Goal: Register for event/course

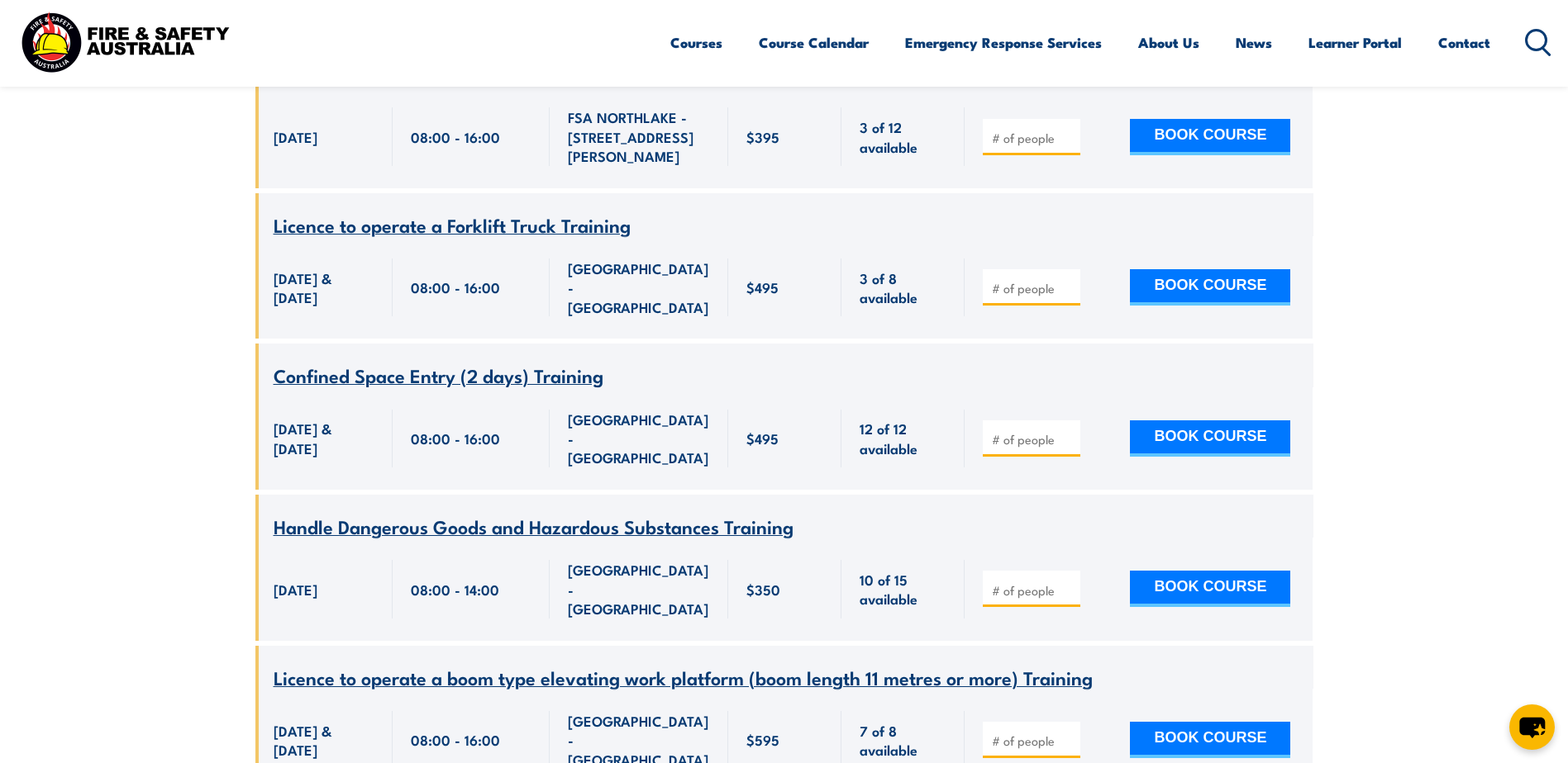
scroll to position [793, 0]
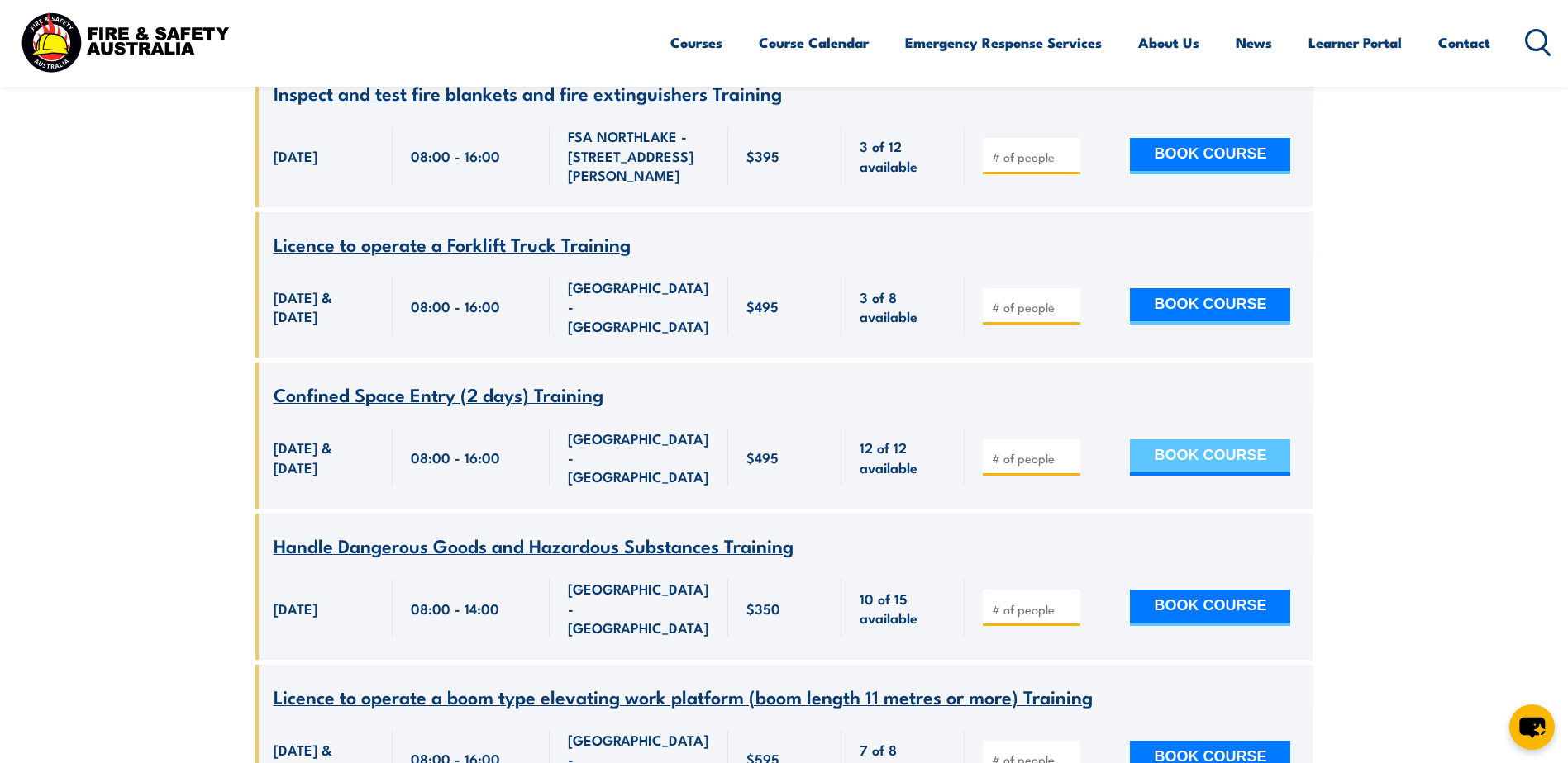
click at [1193, 440] on button "BOOK COURSE" at bounding box center [1209, 458] width 160 height 36
type input "1"
click at [1067, 450] on input "1" at bounding box center [1033, 458] width 83 height 17
click at [1187, 440] on button "BOOK COURSE" at bounding box center [1209, 458] width 160 height 36
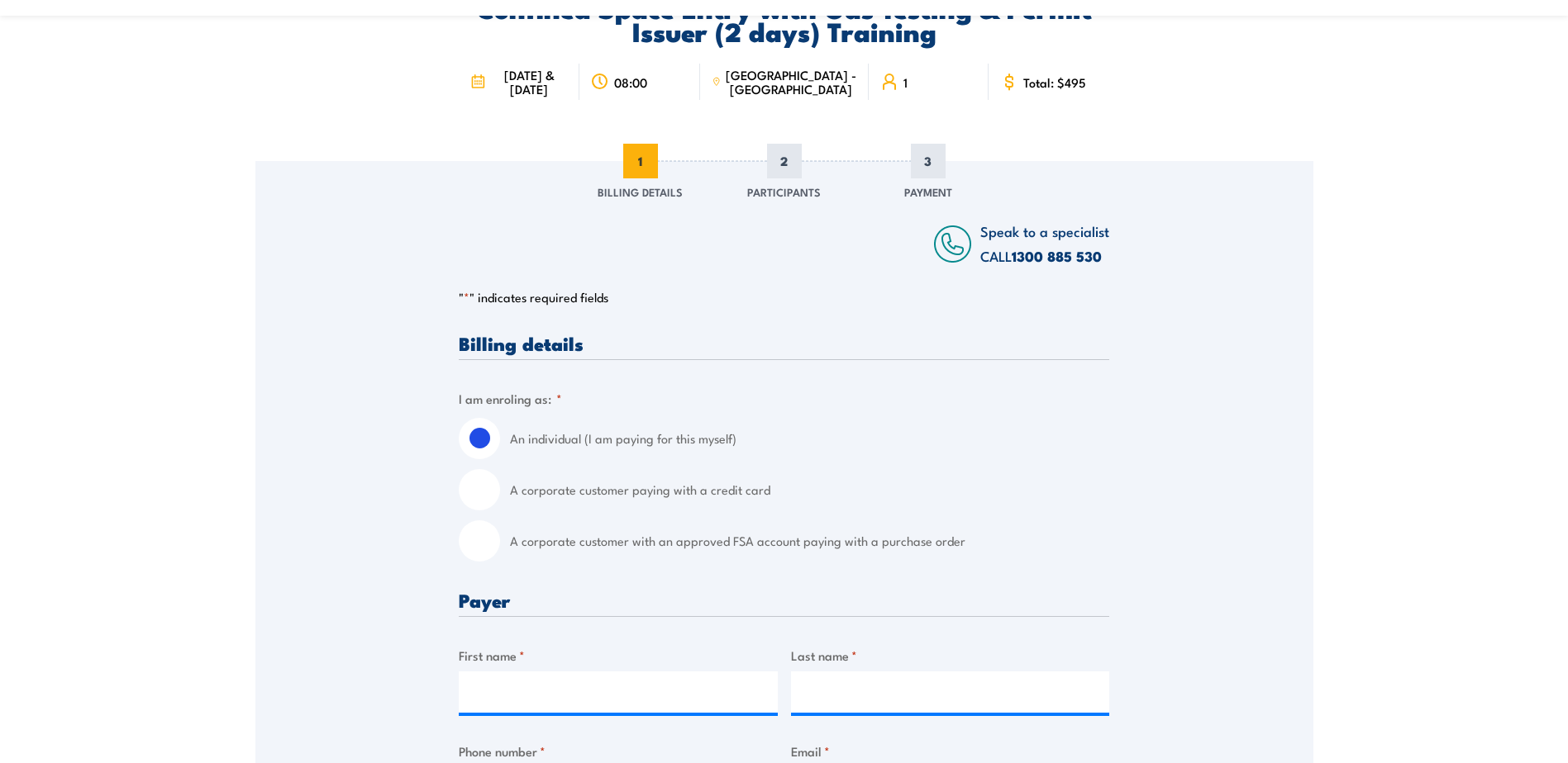
scroll to position [248, 0]
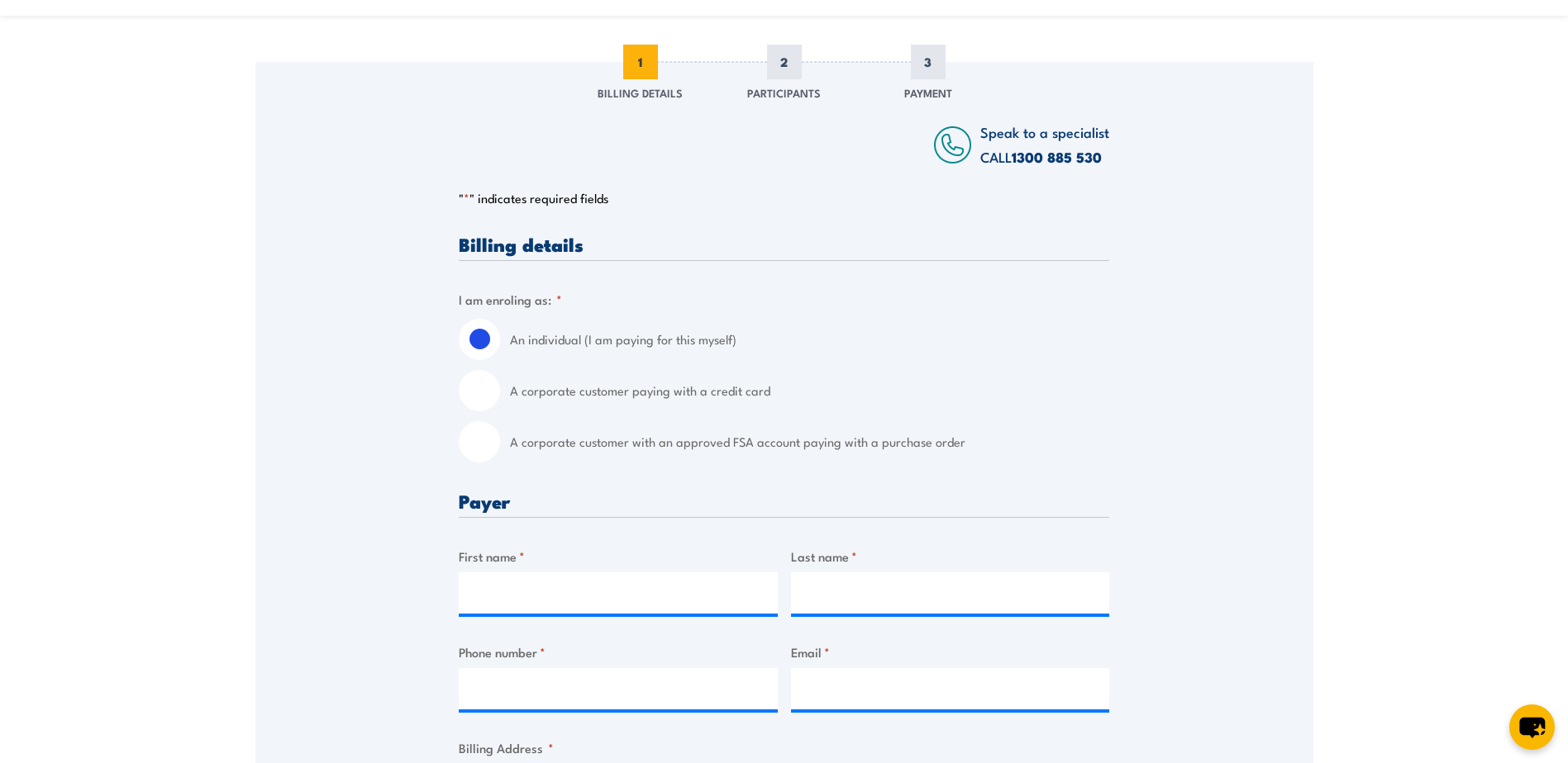
click at [487, 392] on input "A corporate customer paying with a credit card" at bounding box center [479, 391] width 41 height 41
radio input "true"
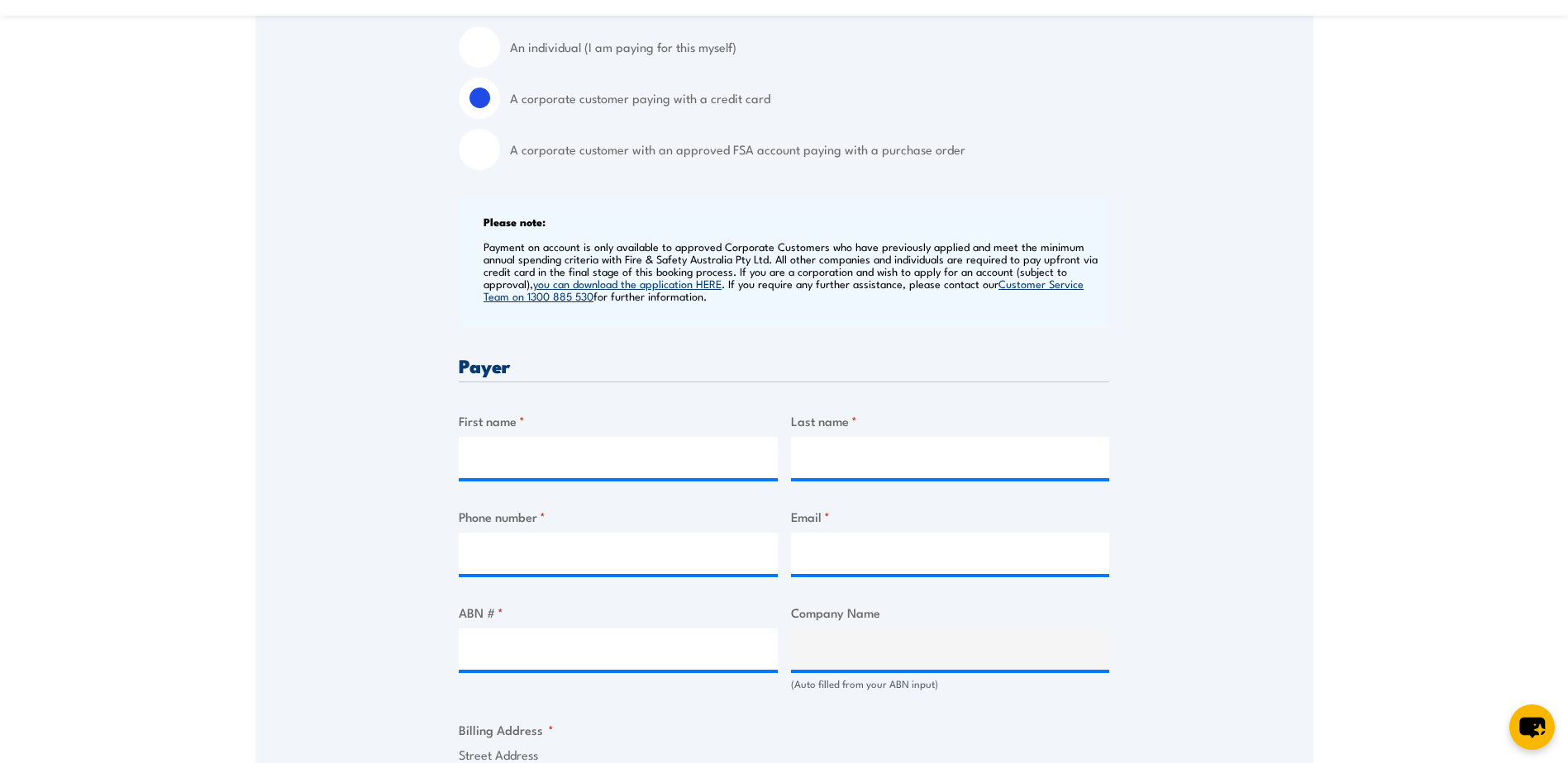
scroll to position [579, 0]
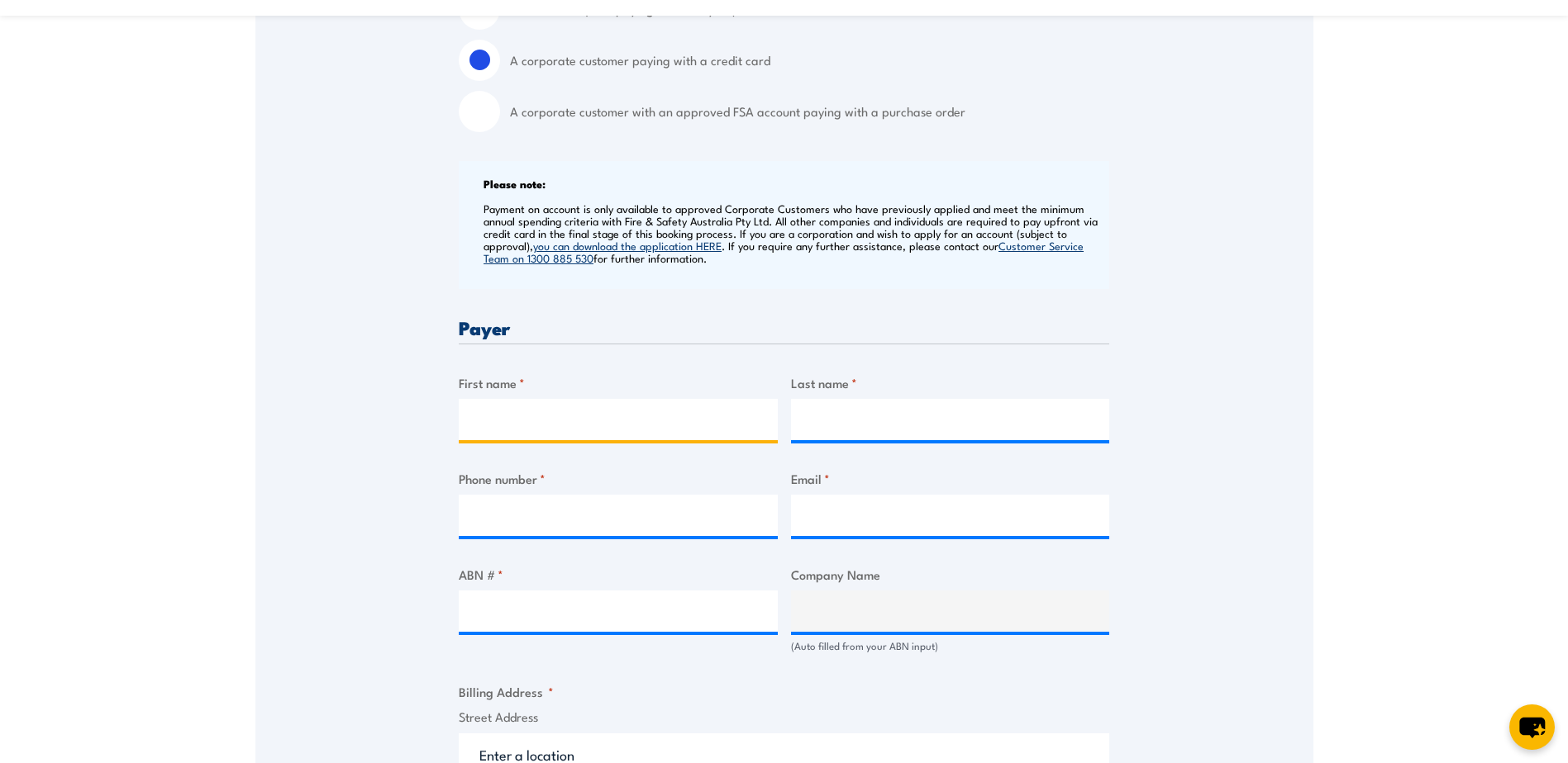
click at [568, 417] on input "First name *" at bounding box center [618, 420] width 319 height 41
type input "Stephen"
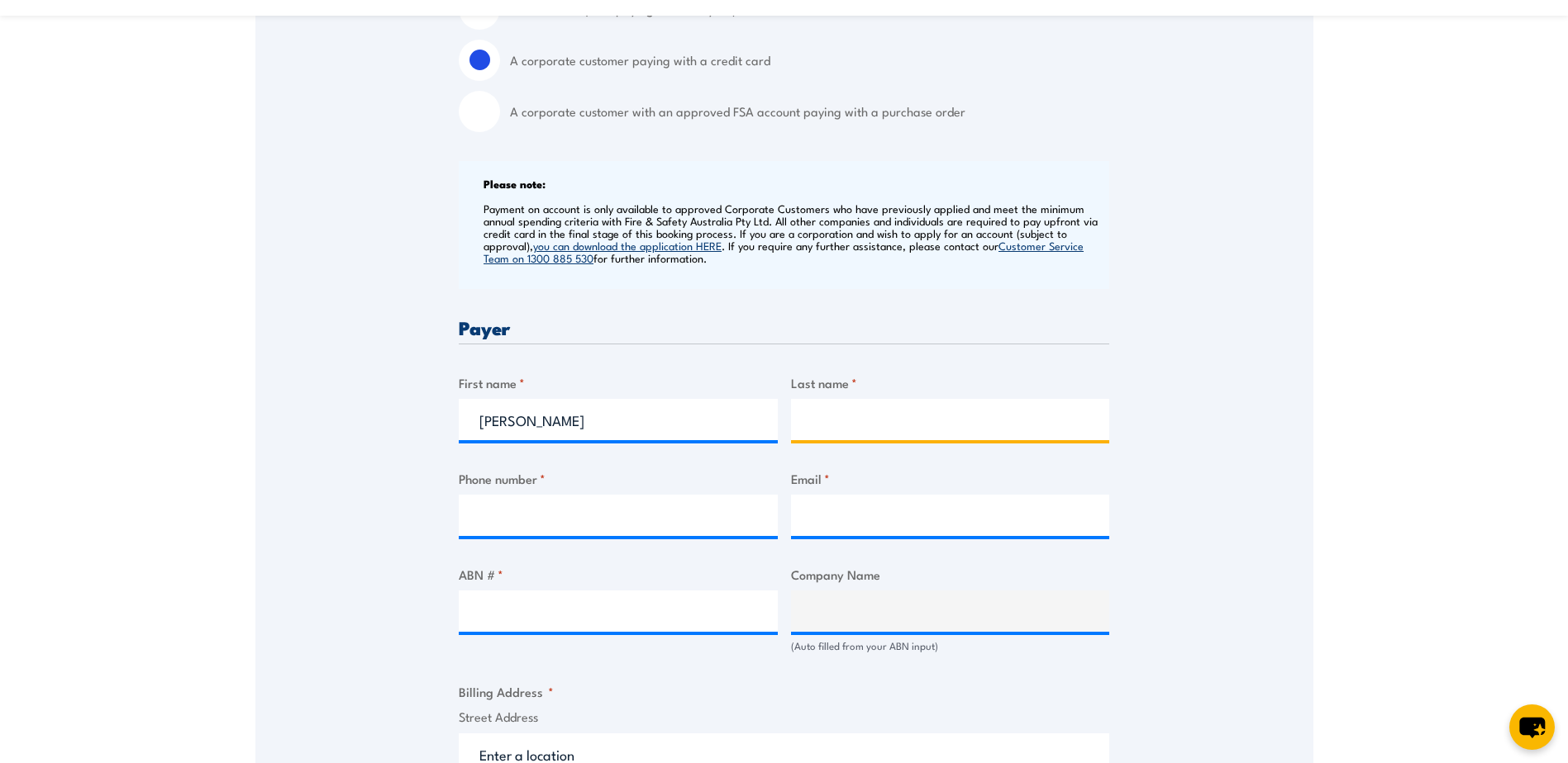
type input "Glossop"
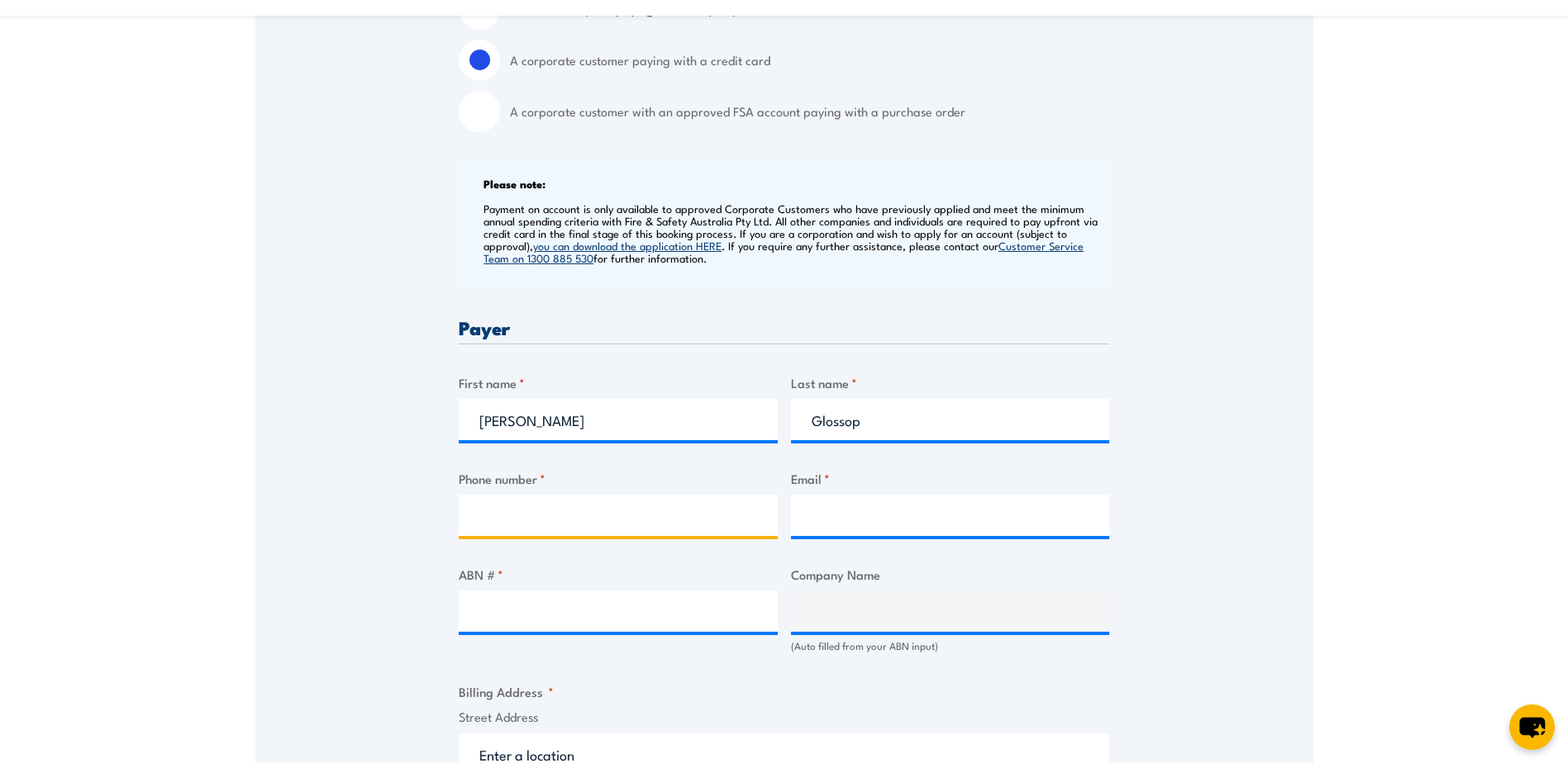
type input "0456221701"
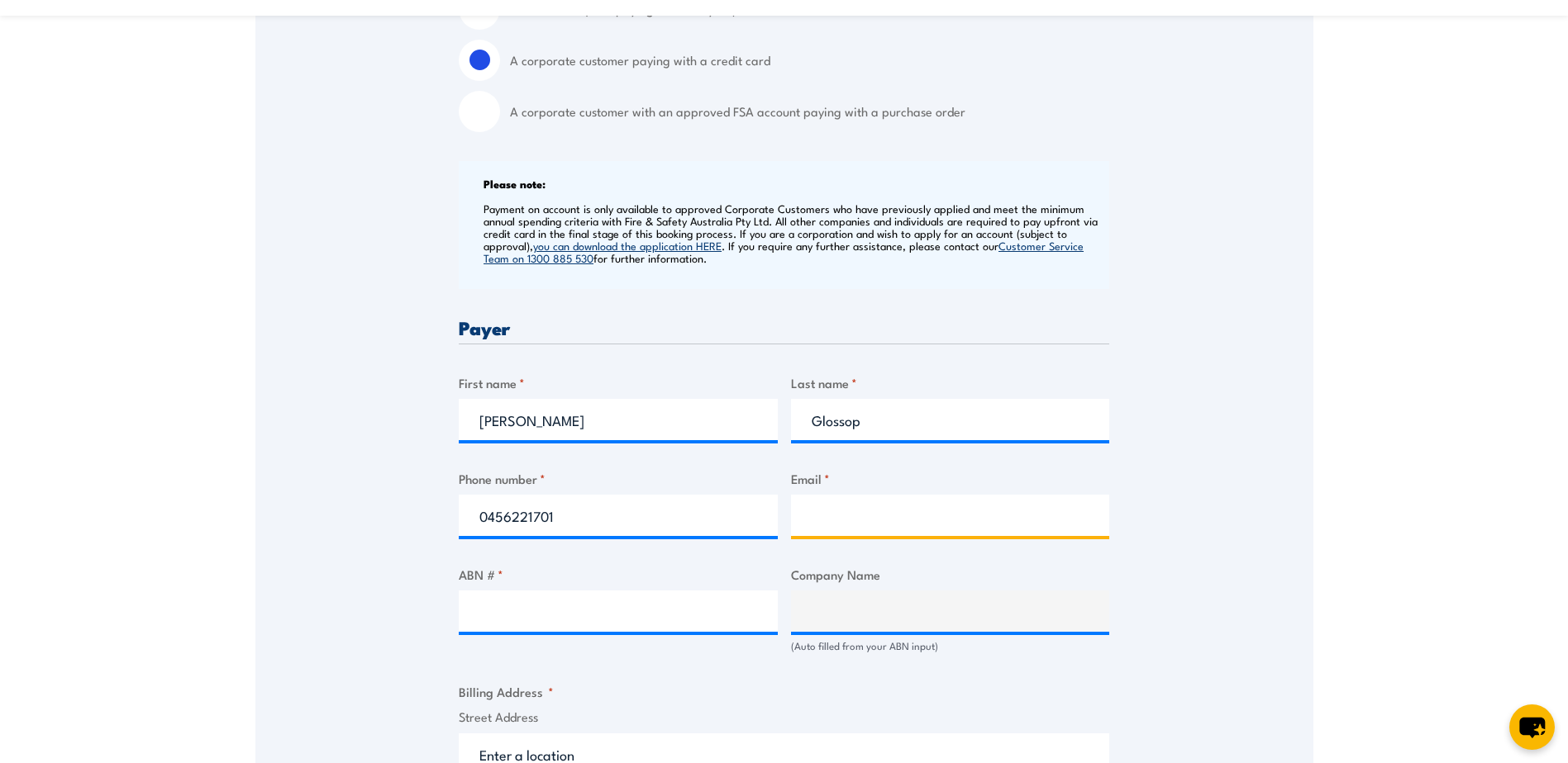
type input "sglossop@colas.com.au"
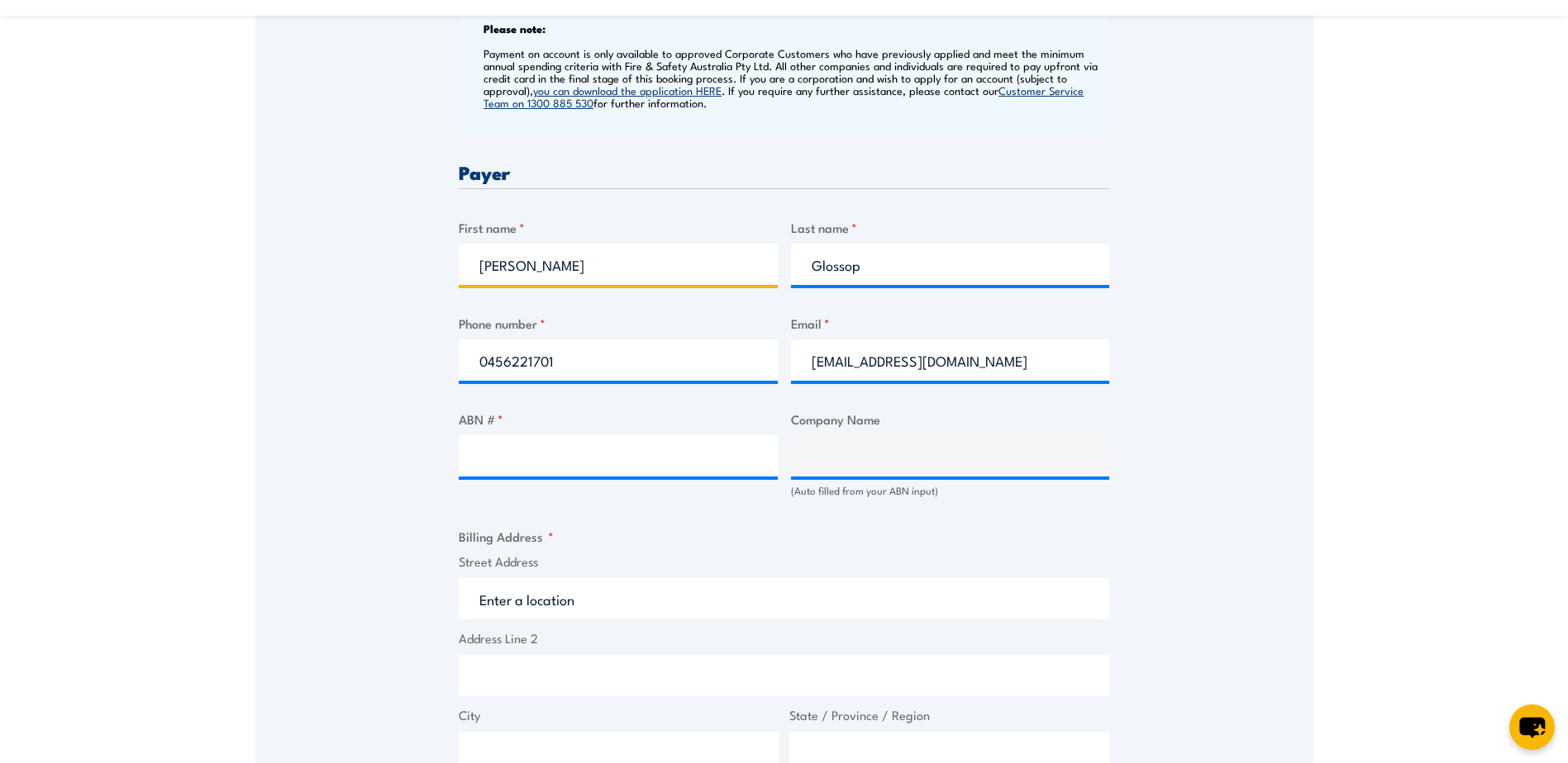
scroll to position [744, 0]
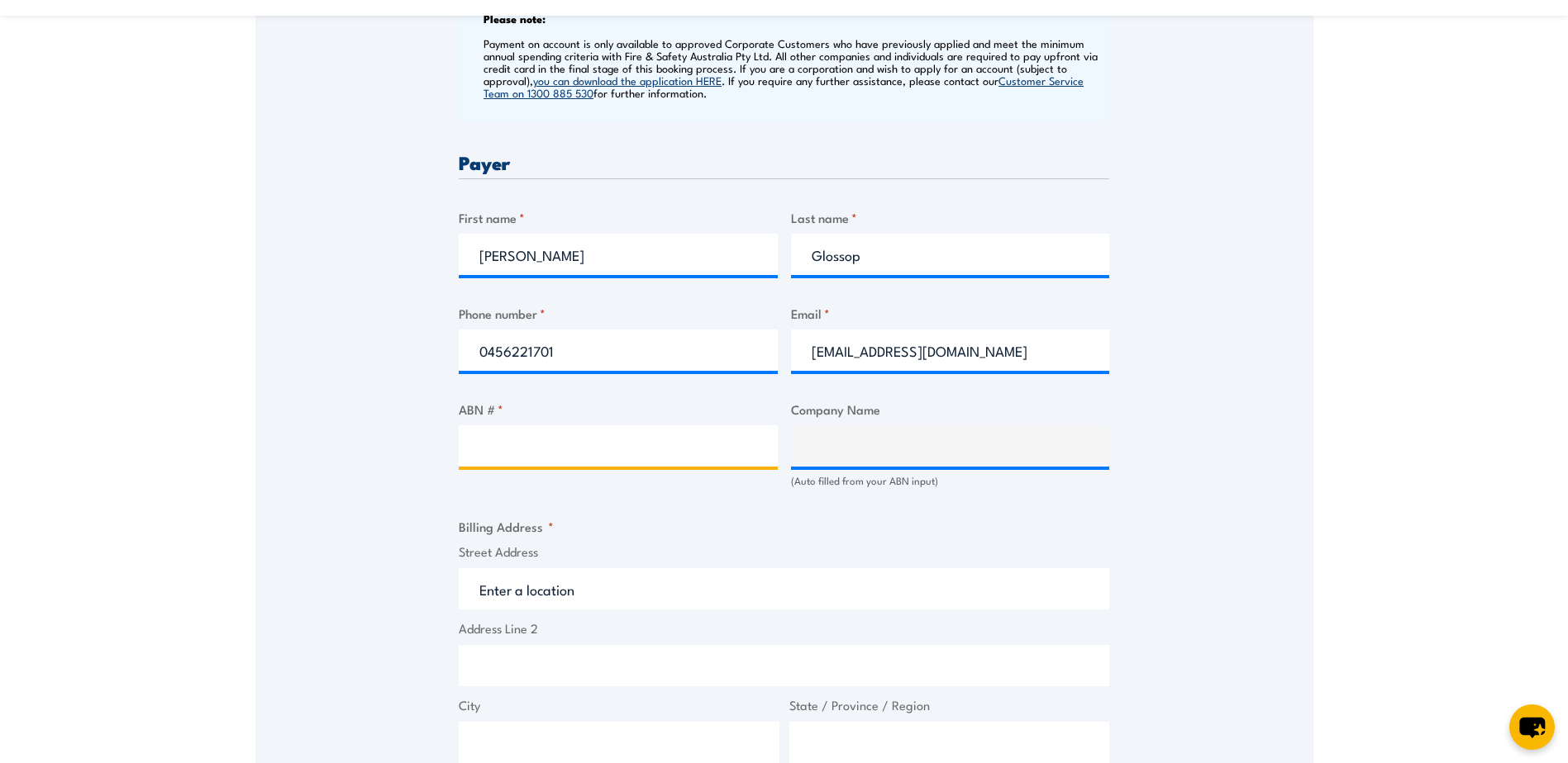
click at [554, 446] on input "ABN # *" at bounding box center [618, 446] width 319 height 41
click at [498, 440] on input "ABN # *" at bounding box center [618, 446] width 319 height 41
click at [475, 446] on input "ABN # *" at bounding box center [618, 446] width 319 height 41
paste input "99 073 445 324"
type input "99 073 445 324"
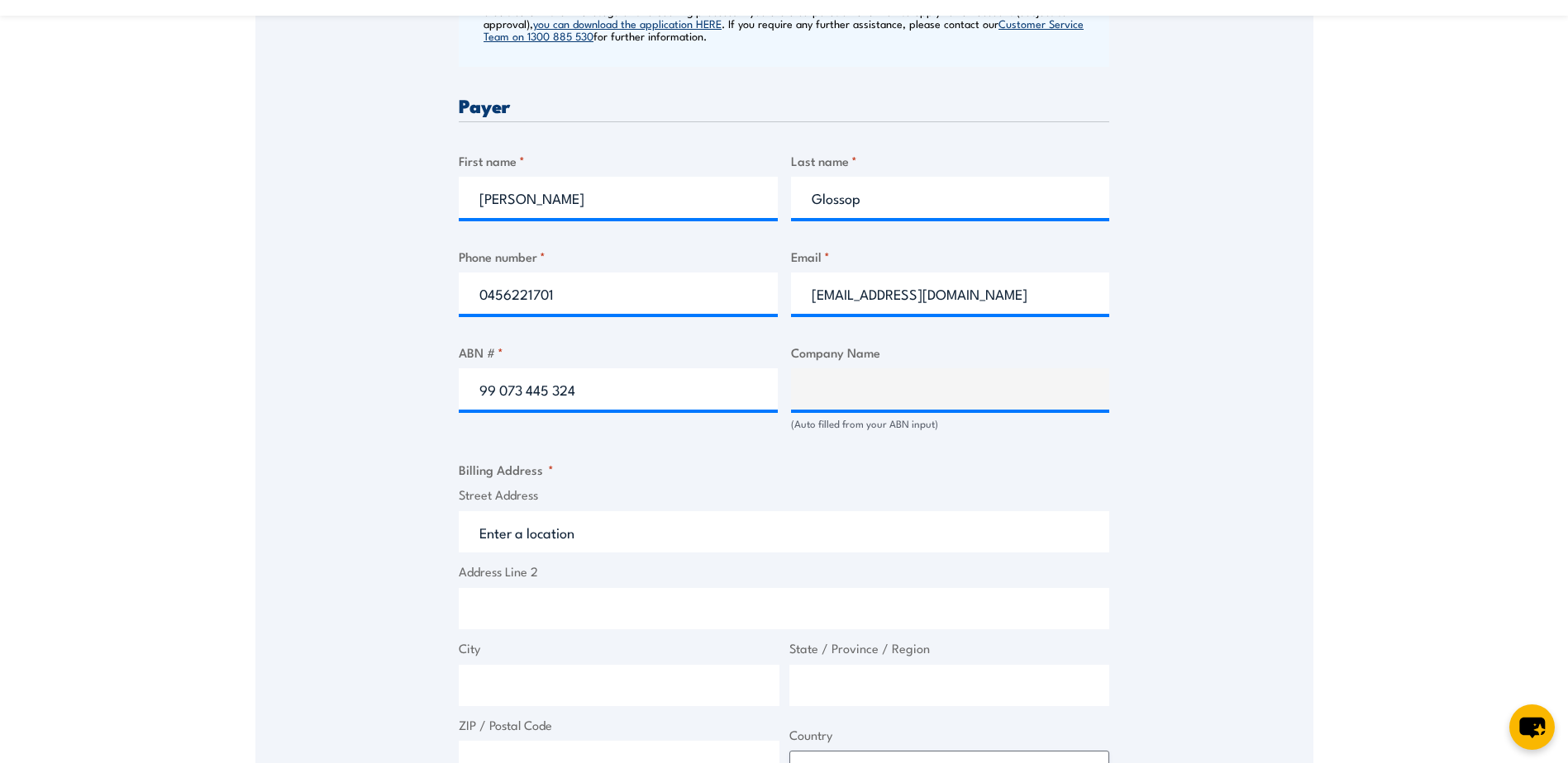
scroll to position [826, 0]
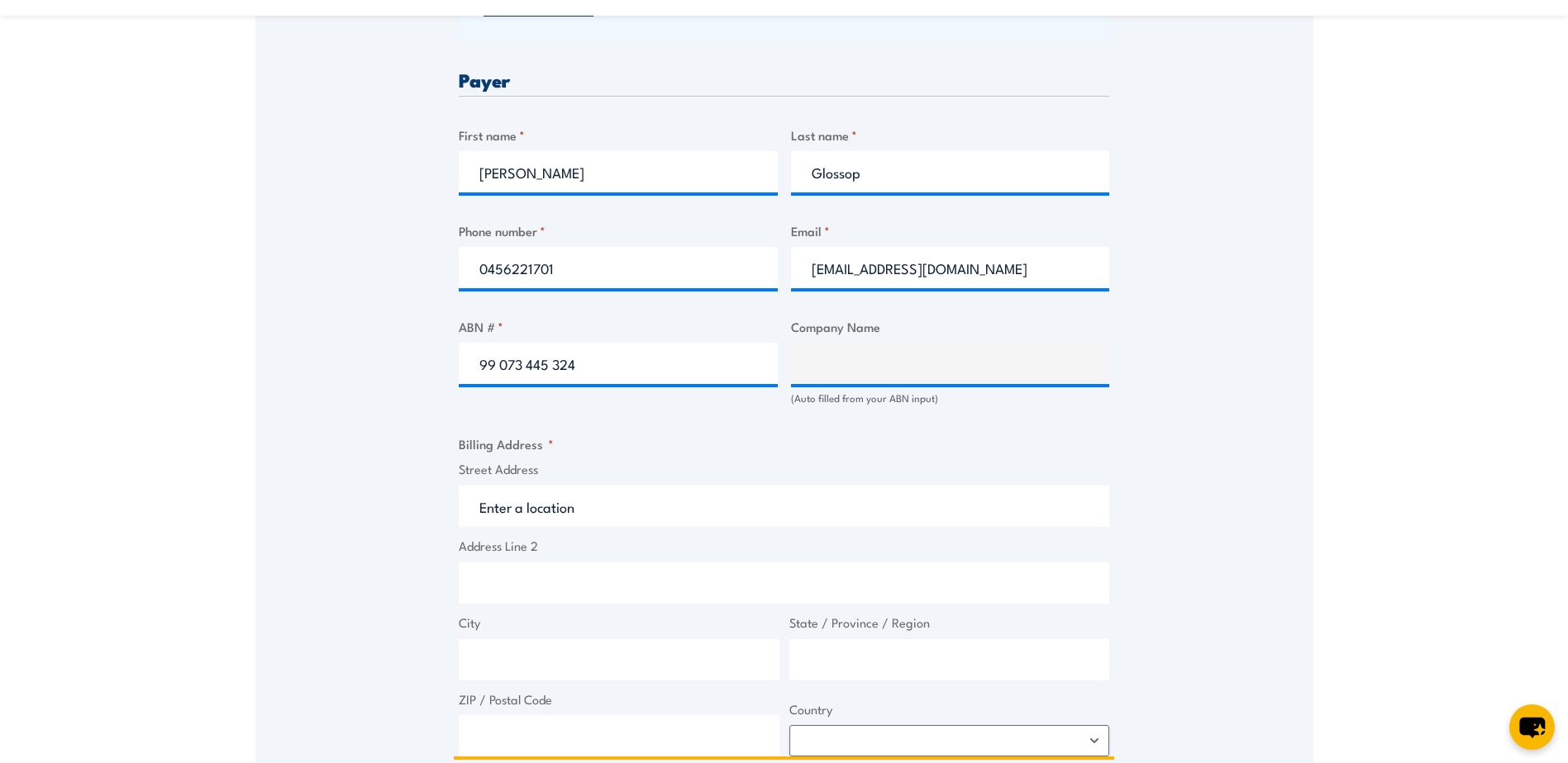
click at [558, 509] on input "Street Address" at bounding box center [784, 506] width 651 height 41
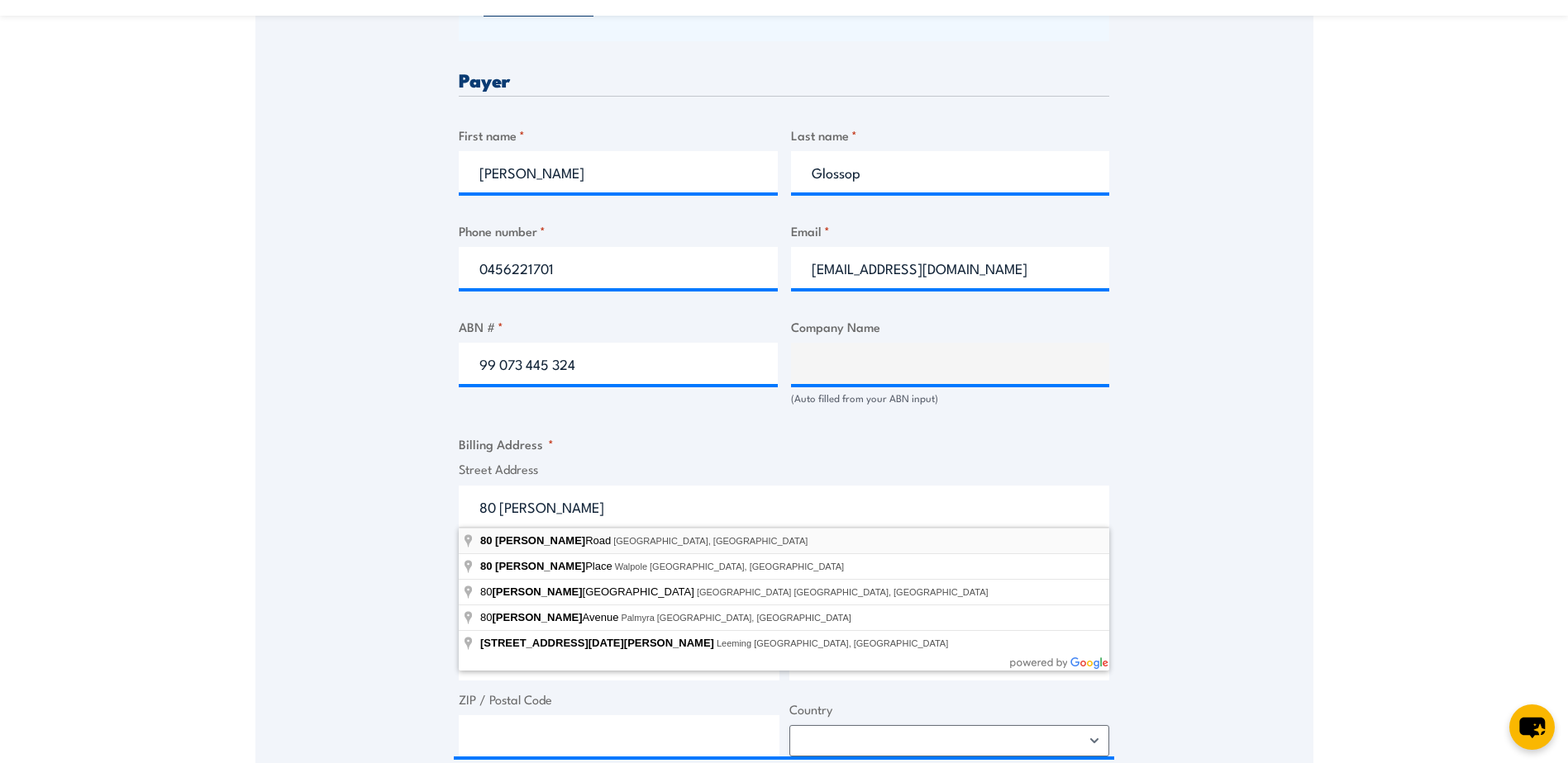
type input "80 Miguel Road, Bibra Lake WA, Australia"
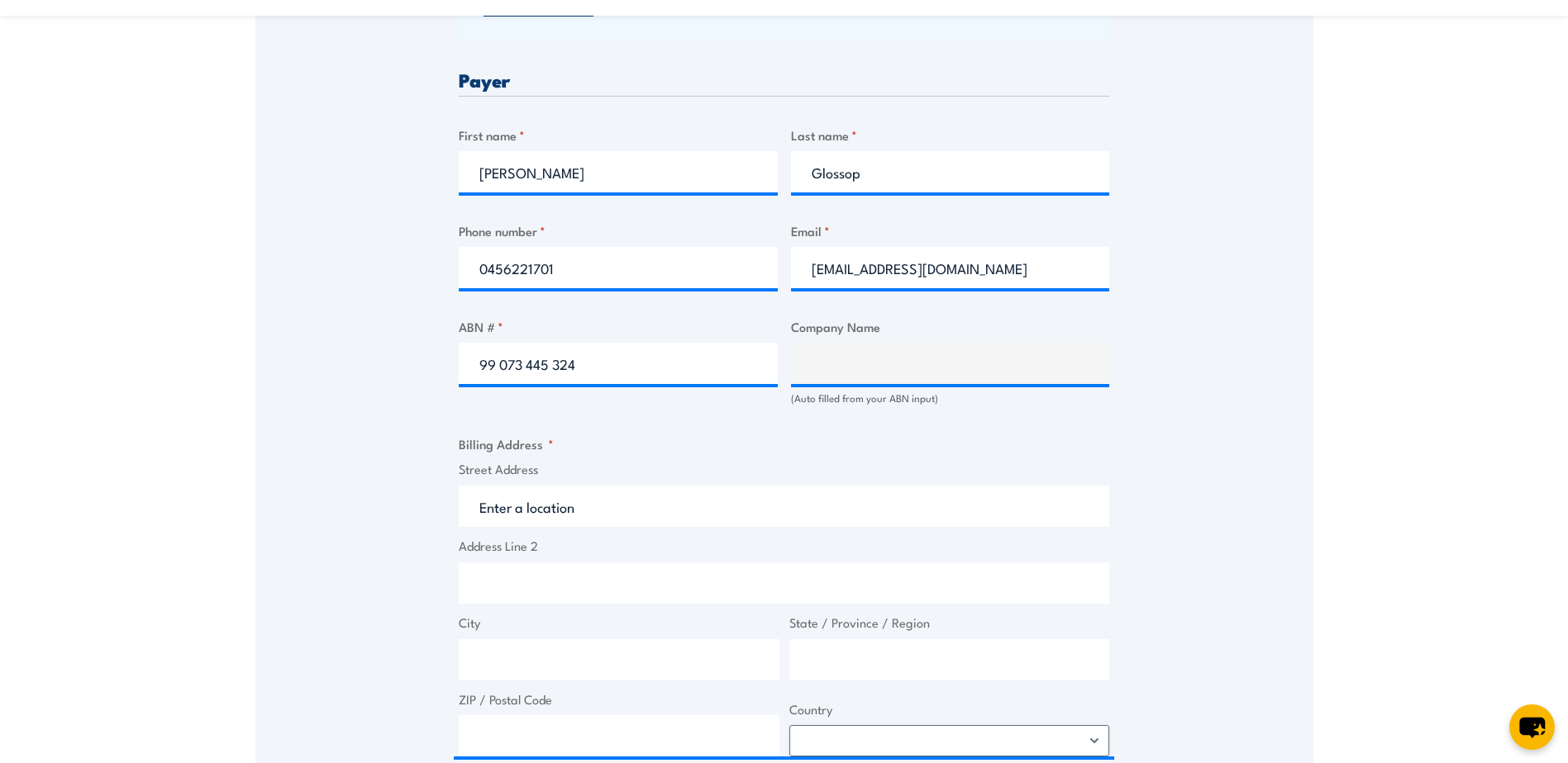
type input "80 Miguel Rd"
type input "Bibra Lake"
type input "Western Australia"
type input "6163"
select select "Australia"
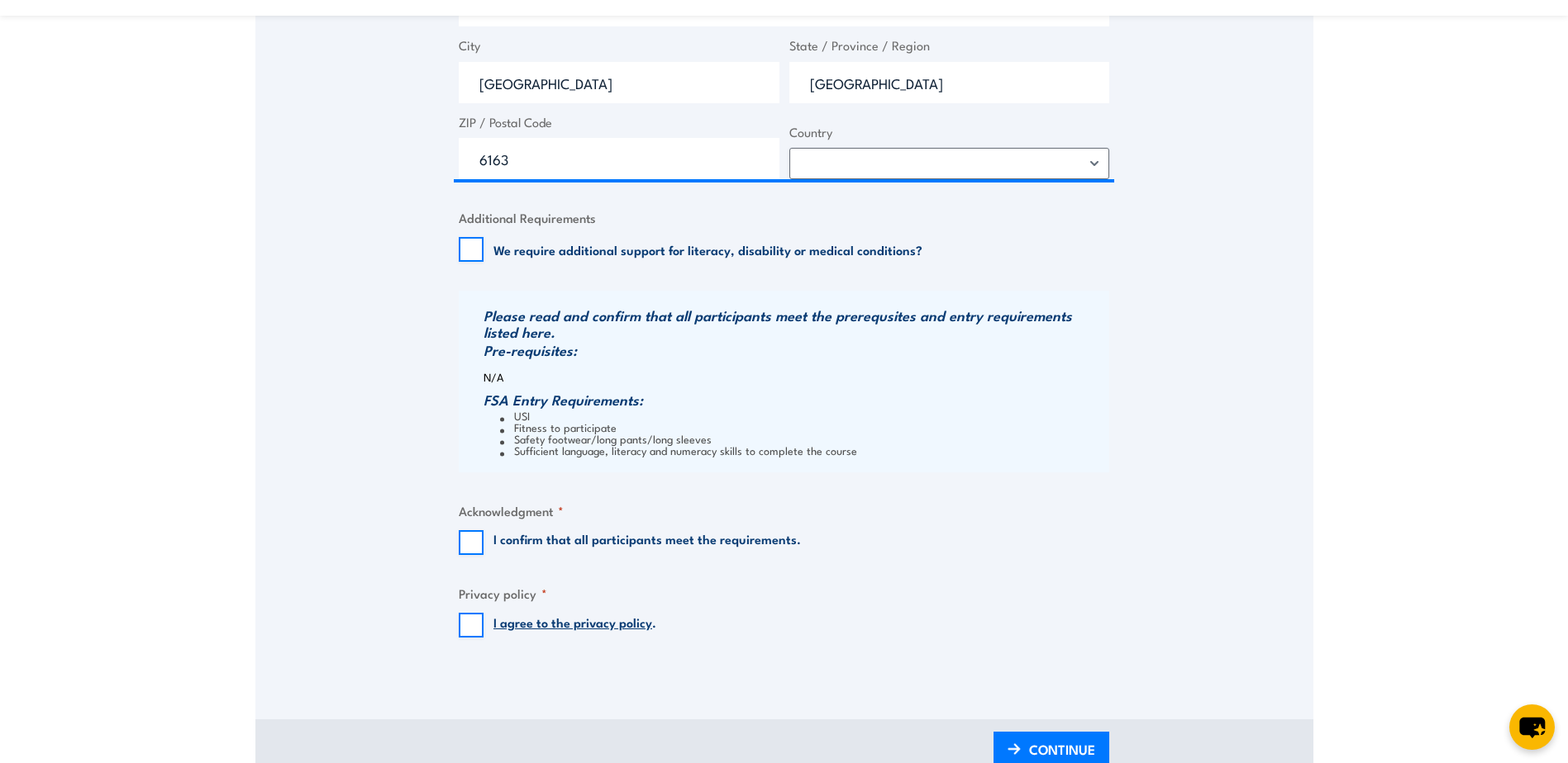
scroll to position [1404, 0]
click at [470, 535] on input "I confirm that all participants meet the requirements." at bounding box center [470, 541] width 25 height 25
checkbox input "true"
click at [476, 620] on input "I agree to the privacy policy ." at bounding box center [470, 624] width 25 height 25
checkbox input "true"
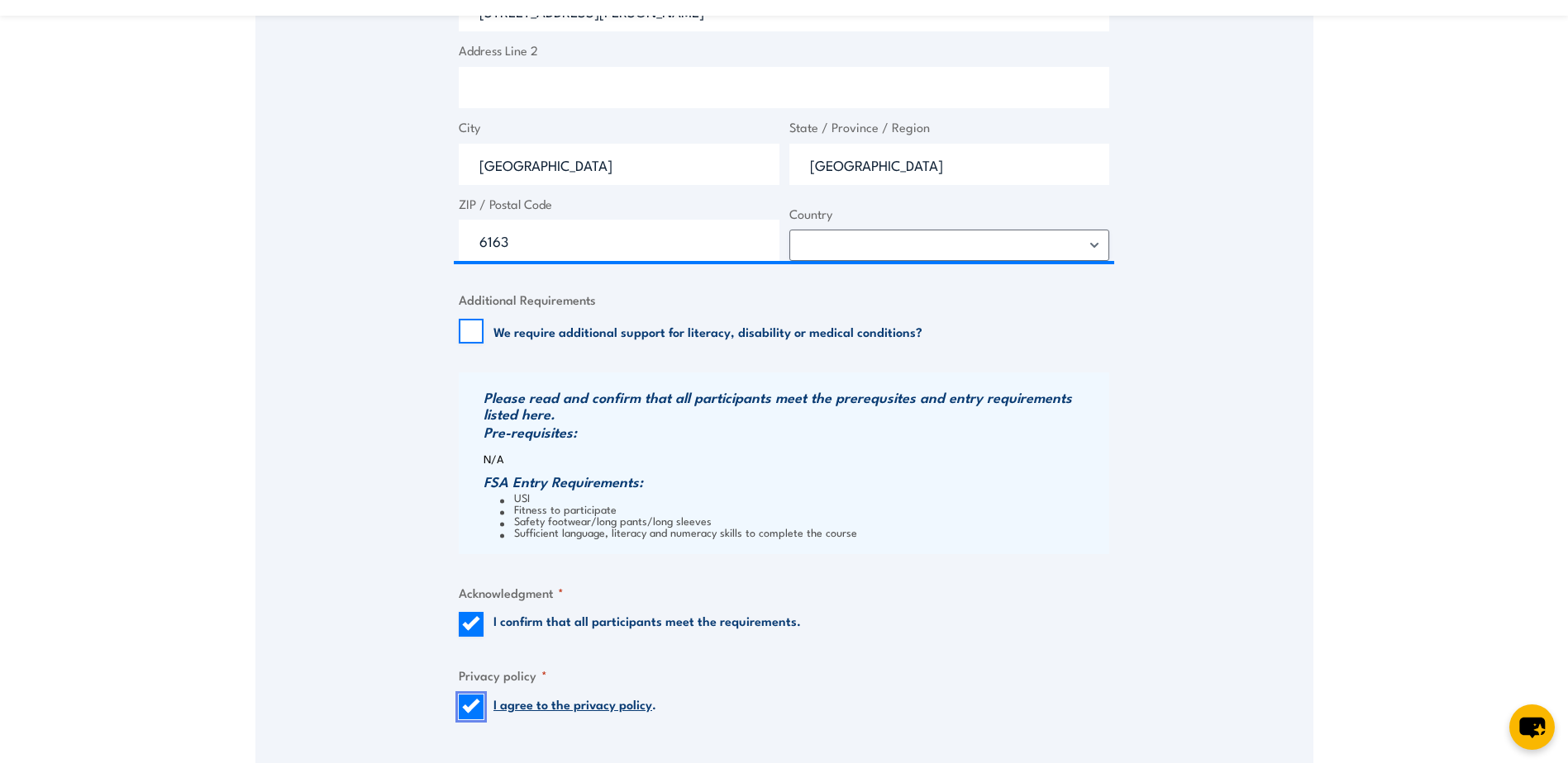
scroll to position [1652, 0]
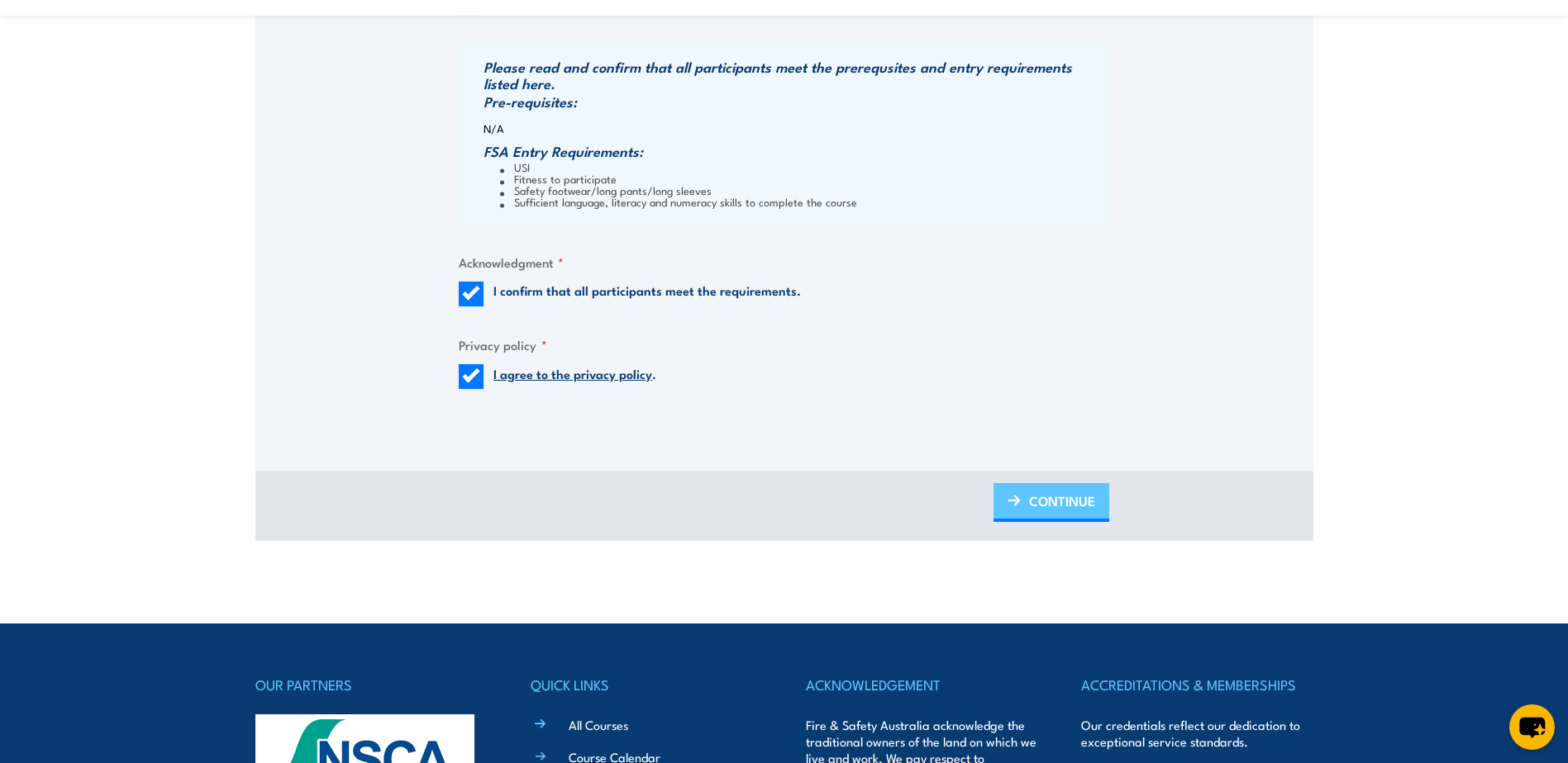
click at [1050, 495] on span "CONTINUE" at bounding box center [1062, 501] width 66 height 44
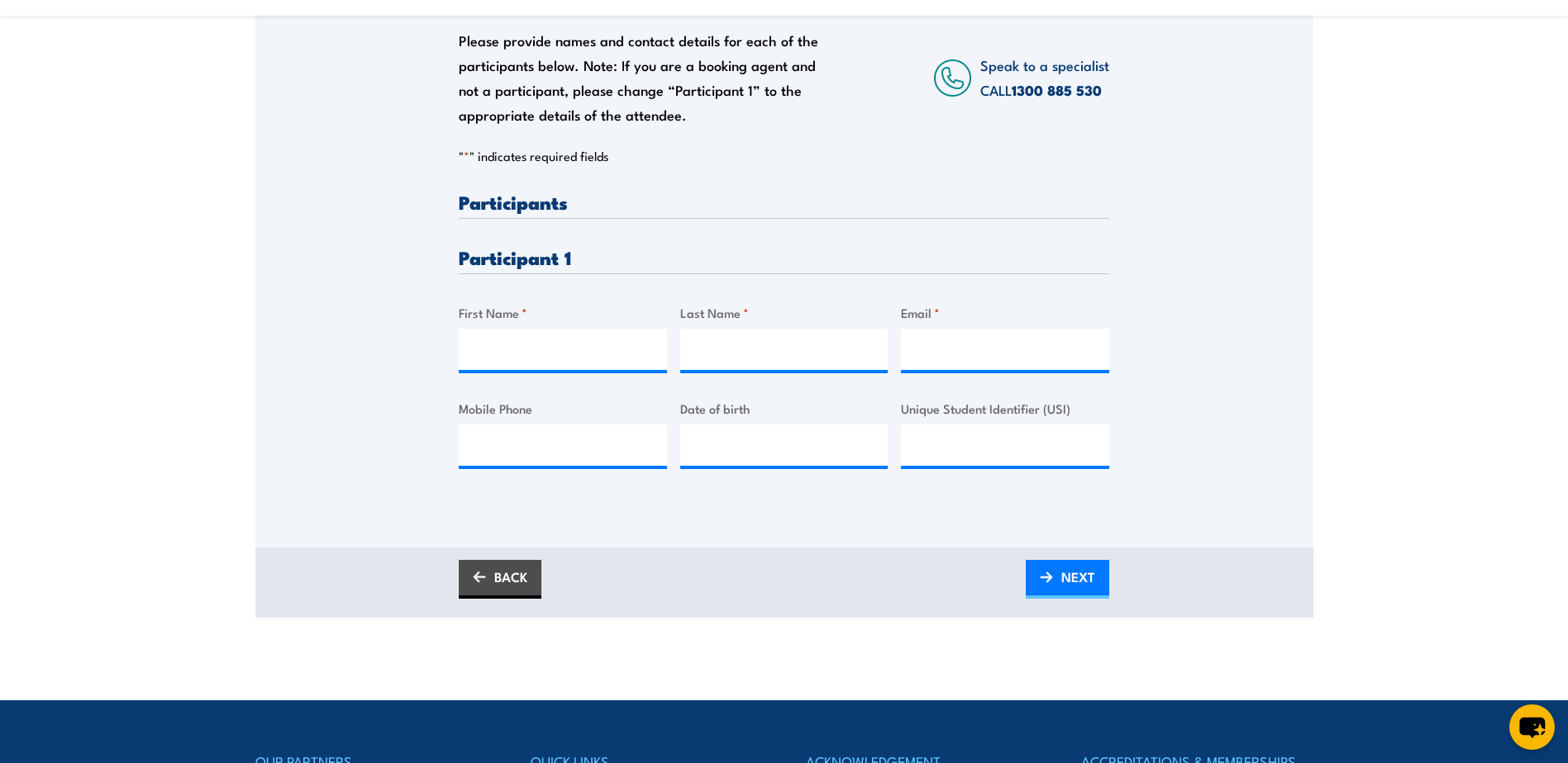
scroll to position [0, 0]
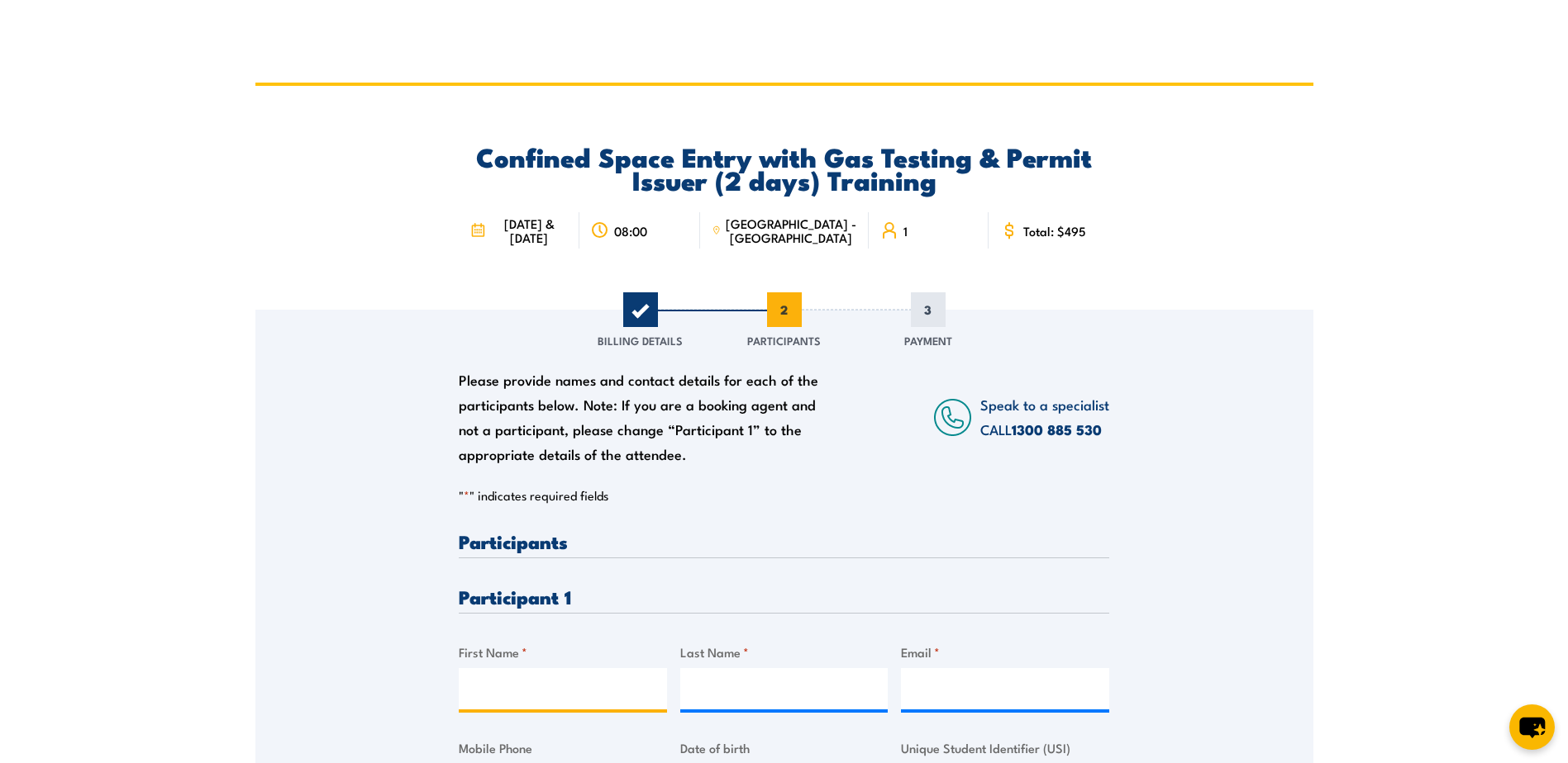
click at [498, 691] on input "First Name *" at bounding box center [563, 689] width 208 height 41
type input "Baxter"
click at [691, 689] on input "Last Name *" at bounding box center [784, 689] width 208 height 41
type input "Gilsmore"
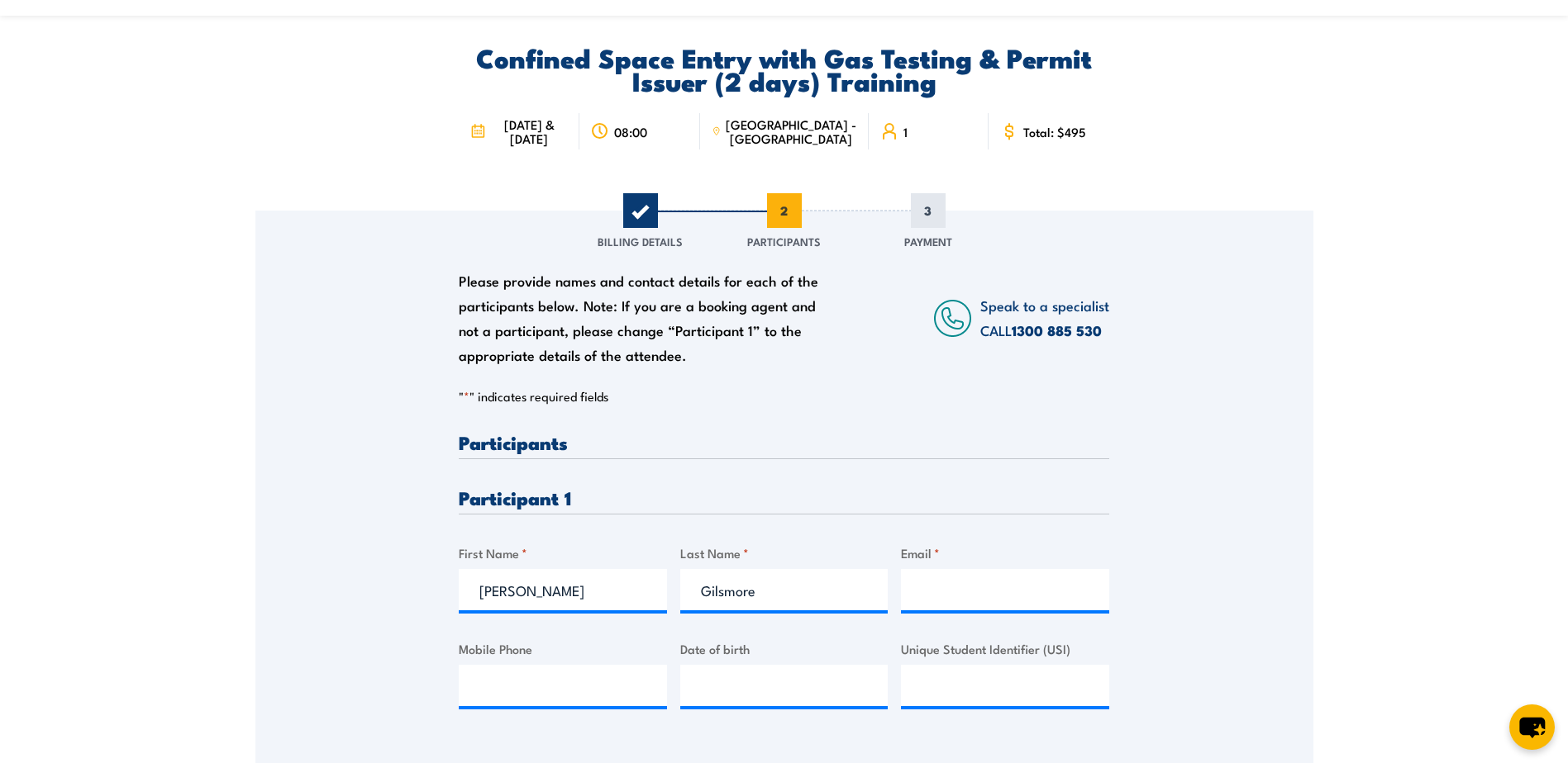
scroll to position [165, 0]
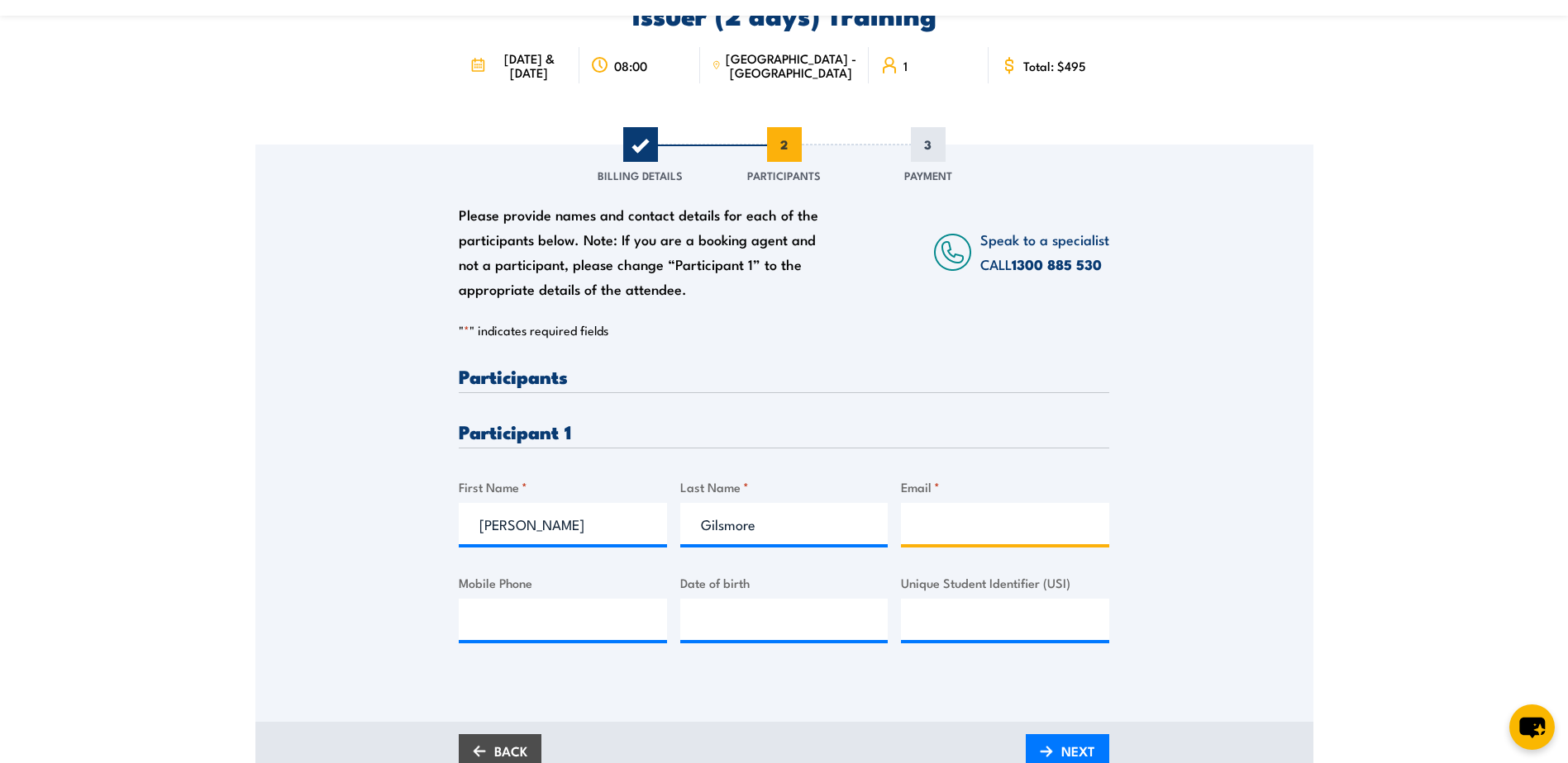
click at [911, 520] on input "Email *" at bounding box center [1005, 524] width 208 height 41
paste input "baxter.gilsmore@gmail.co"
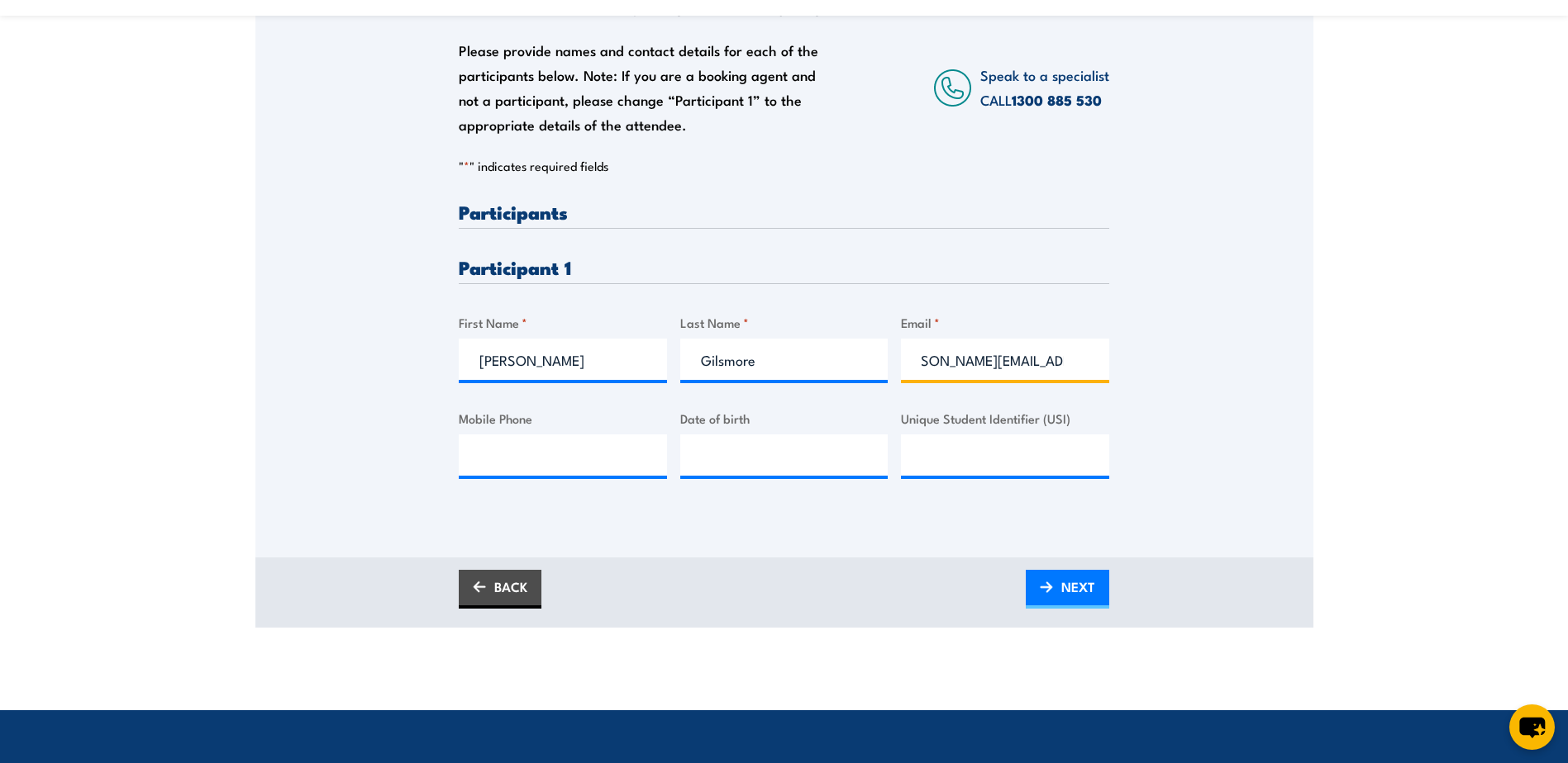
scroll to position [331, 0]
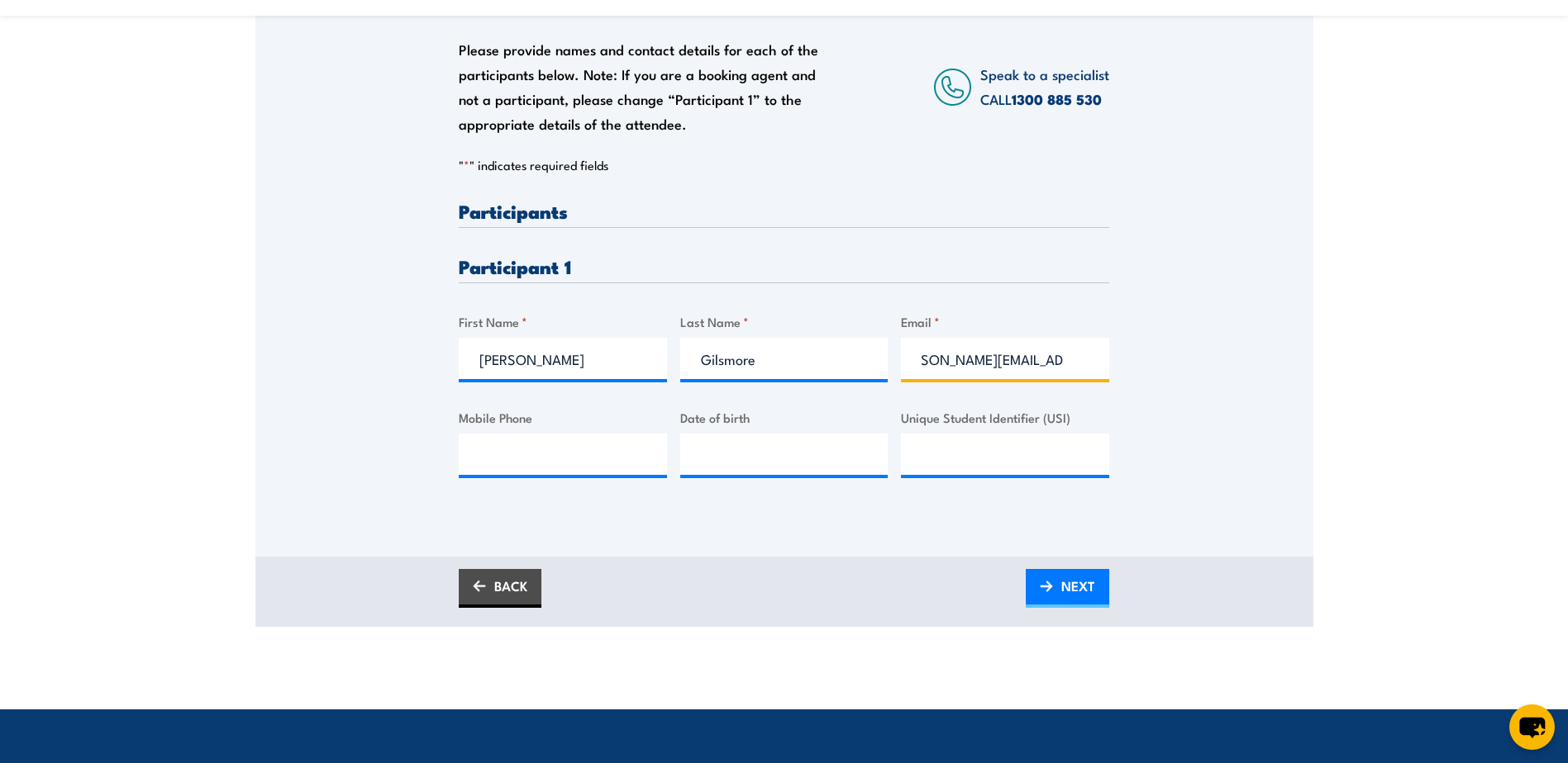
type input "baxter.gilsmore@gmail.com"
type input "__/__/____"
click at [735, 451] on input "__/__/____" at bounding box center [784, 454] width 208 height 41
click at [697, 452] on input "__/__/____" at bounding box center [784, 454] width 208 height 41
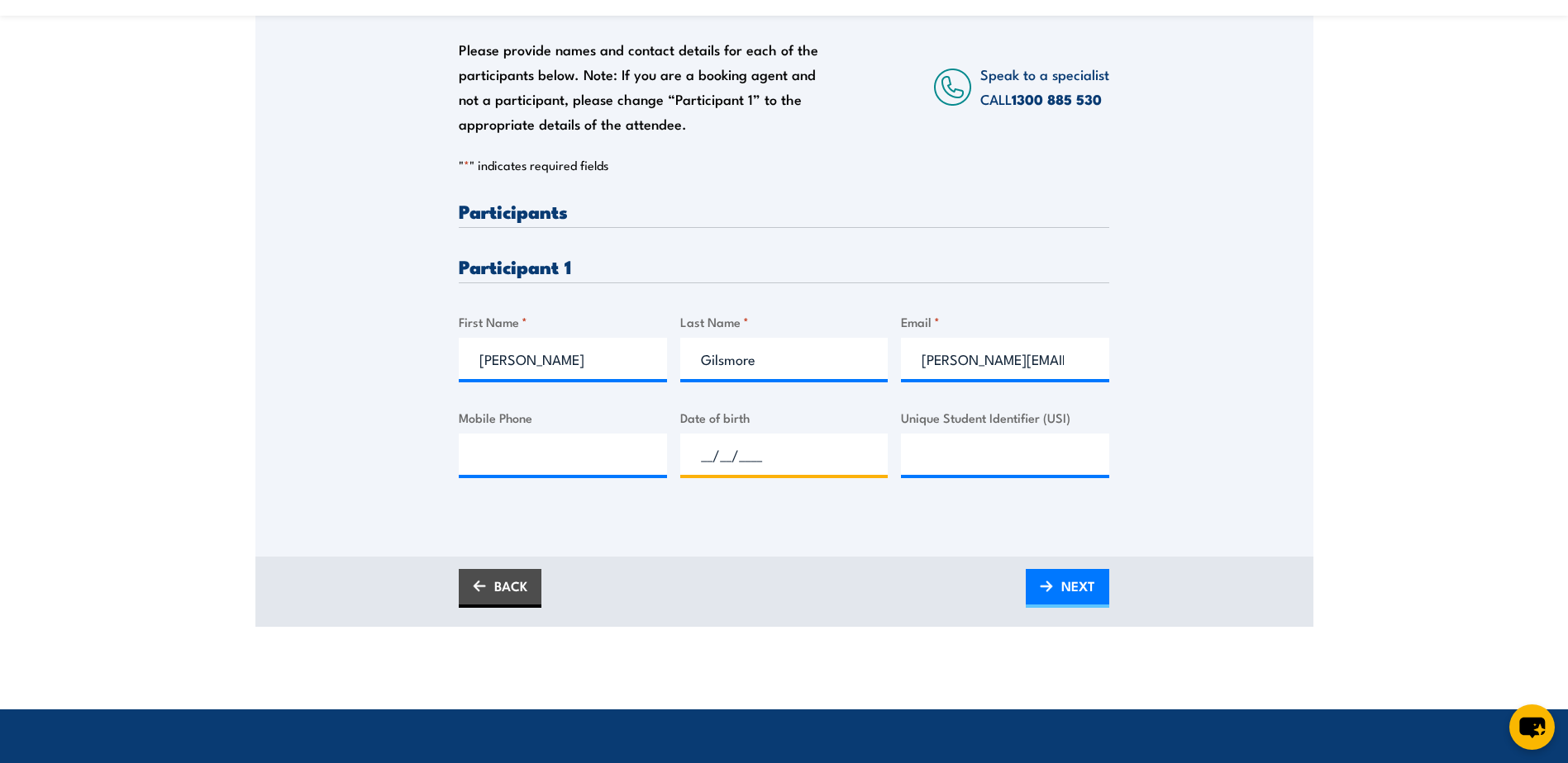
paste input "02/01/2005"
type input "02/01/2005"
click at [976, 450] on input "Unique Student Identifier (USI)" at bounding box center [1005, 454] width 208 height 41
click at [468, 457] on input "Mobile Phone" at bounding box center [563, 454] width 208 height 41
paste input "0472866719"
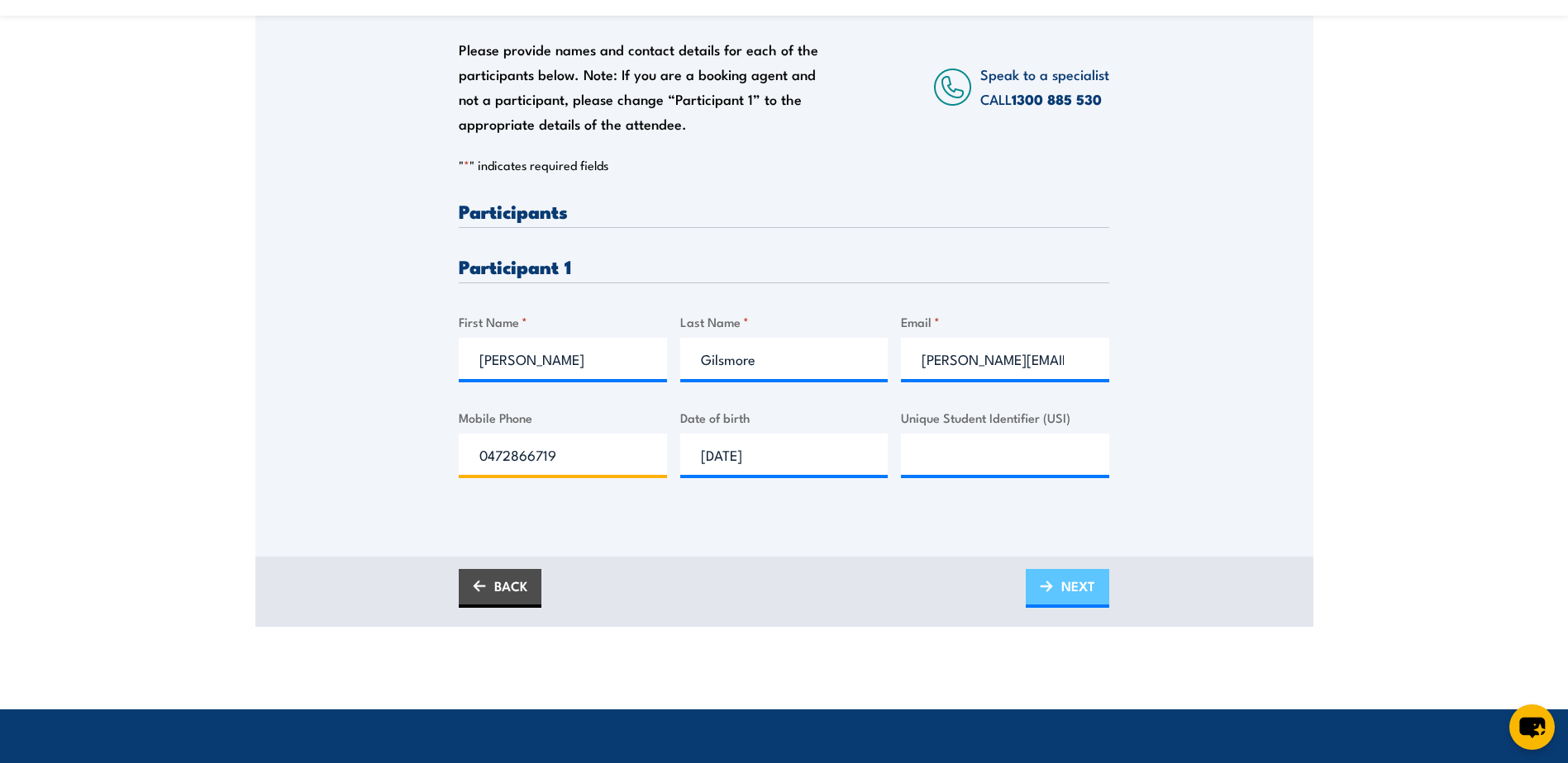
type input "0472866719"
click at [1065, 585] on span "NEXT" at bounding box center [1078, 586] width 34 height 44
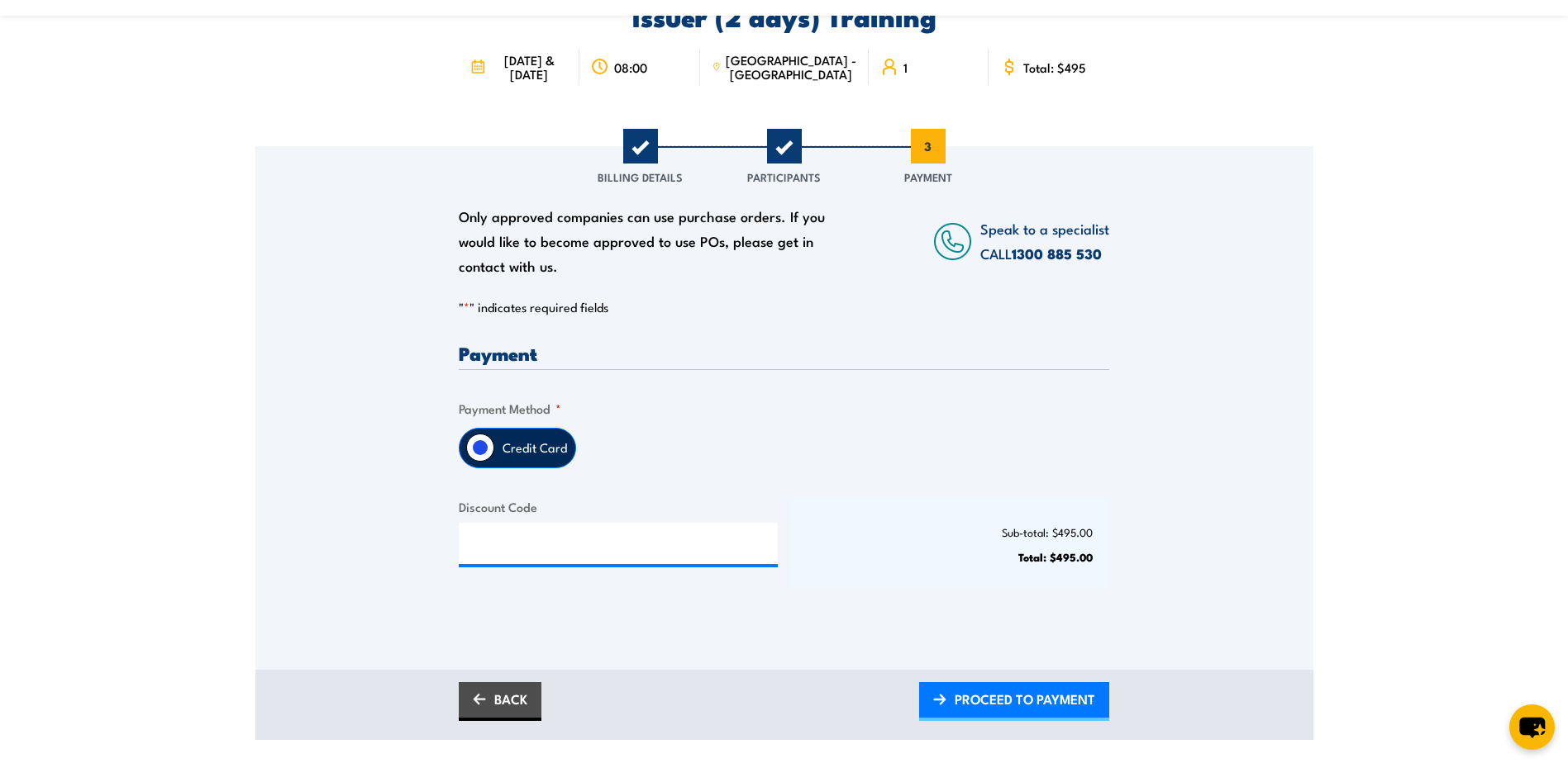
scroll to position [165, 0]
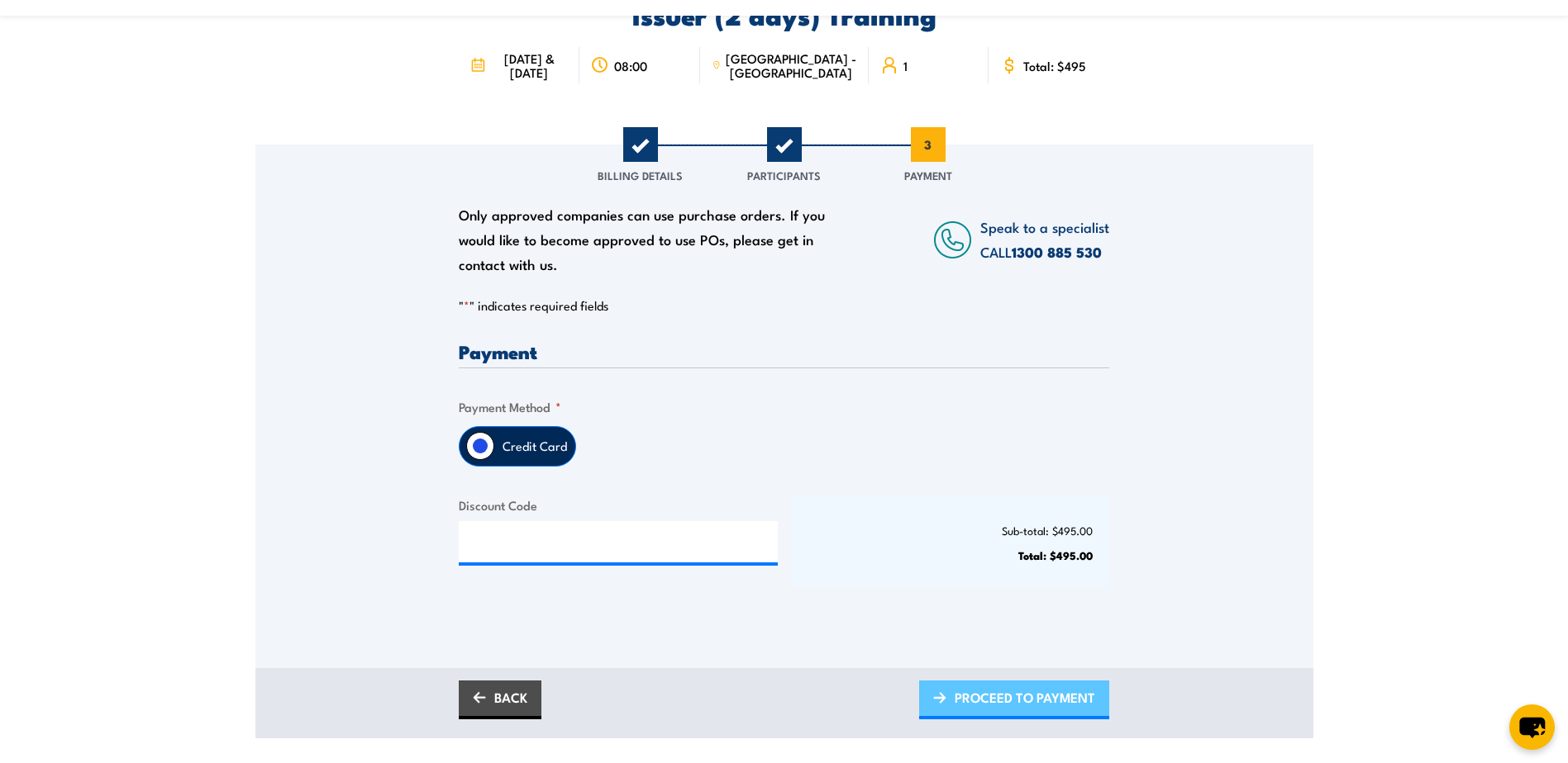
click at [998, 691] on span "PROCEED TO PAYMENT" at bounding box center [1025, 698] width 140 height 44
